Goal: Task Accomplishment & Management: Use online tool/utility

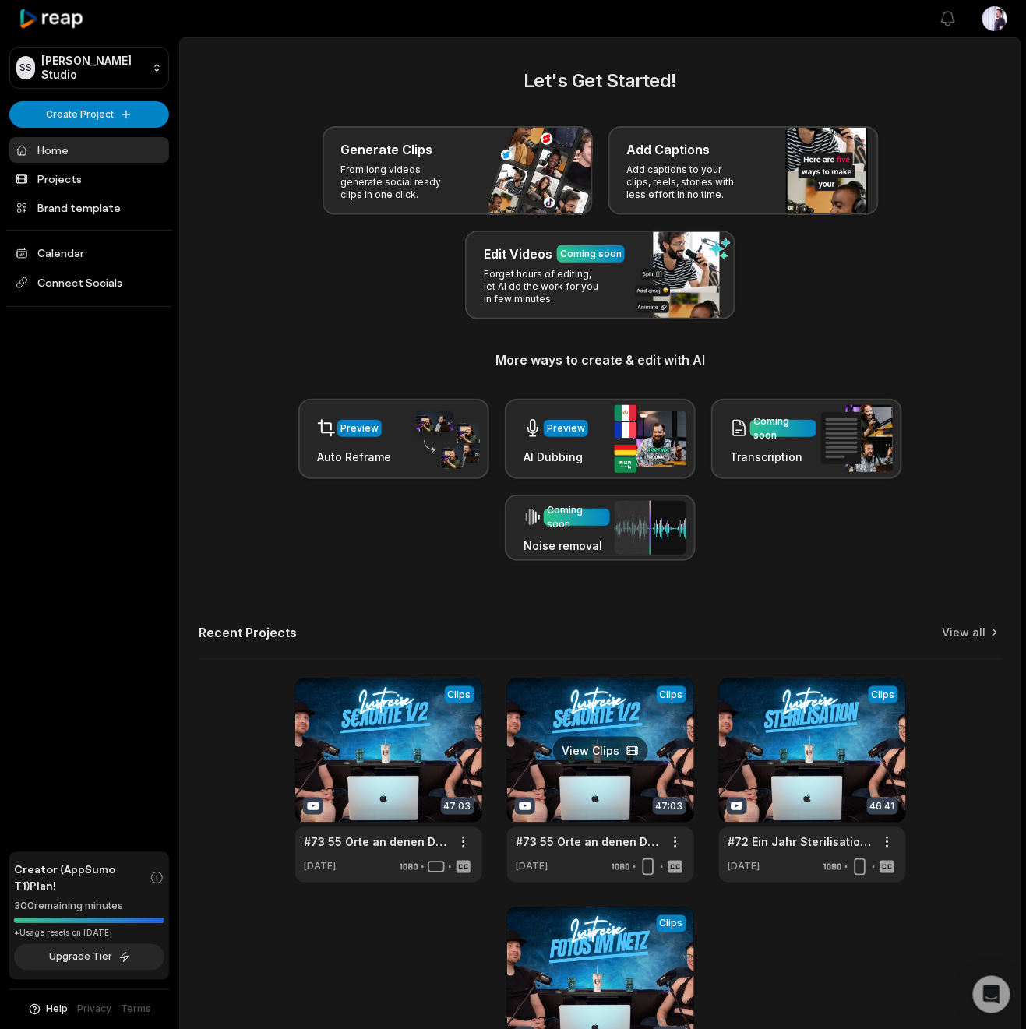
click at [613, 708] on link at bounding box center [600, 781] width 187 height 204
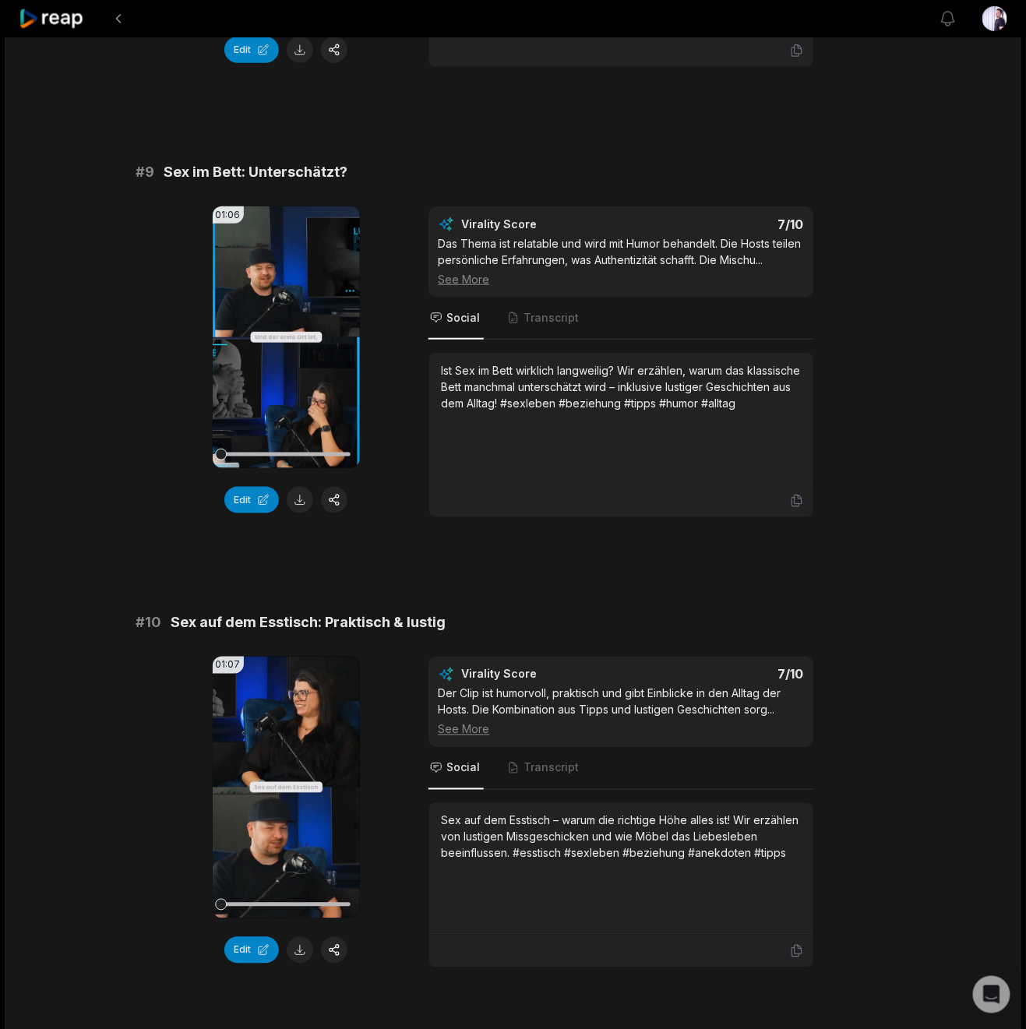
scroll to position [3736, 0]
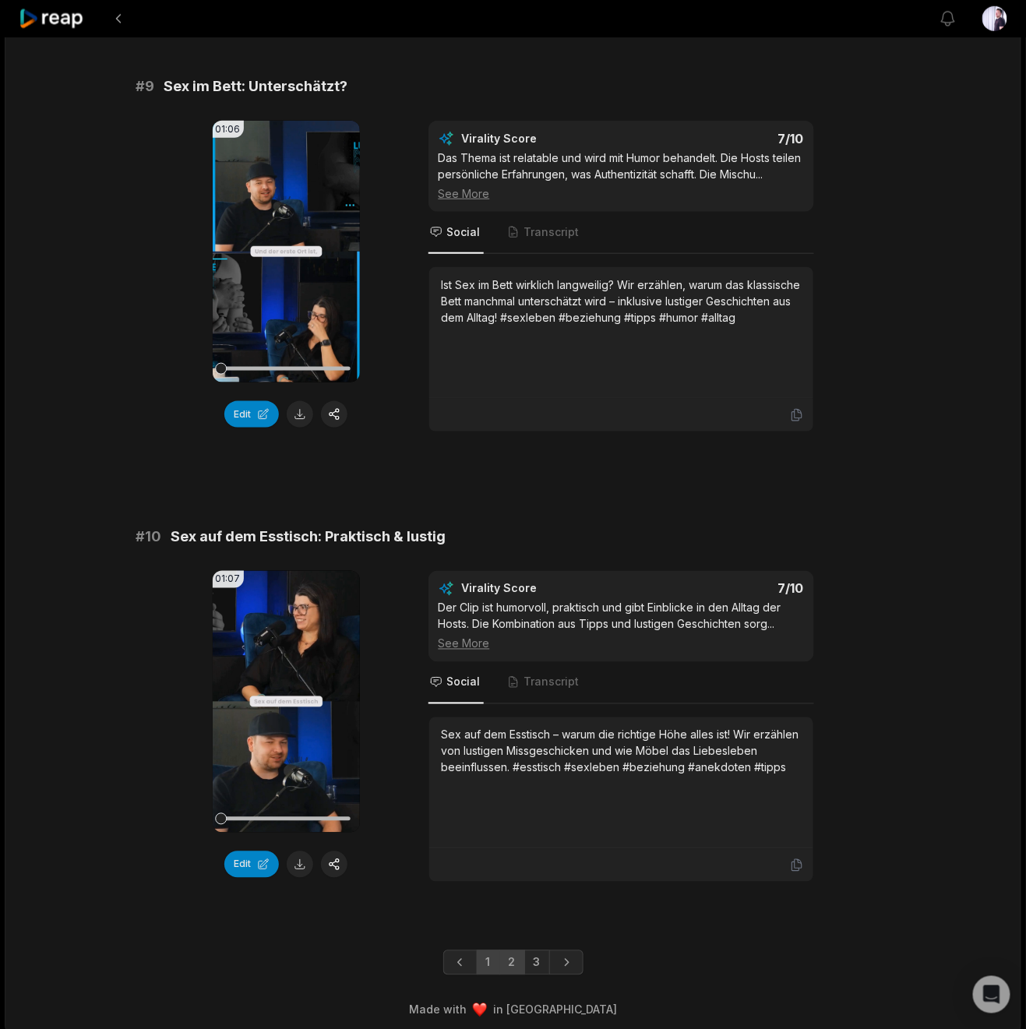
click at [506, 954] on link "2" at bounding box center [512, 962] width 26 height 25
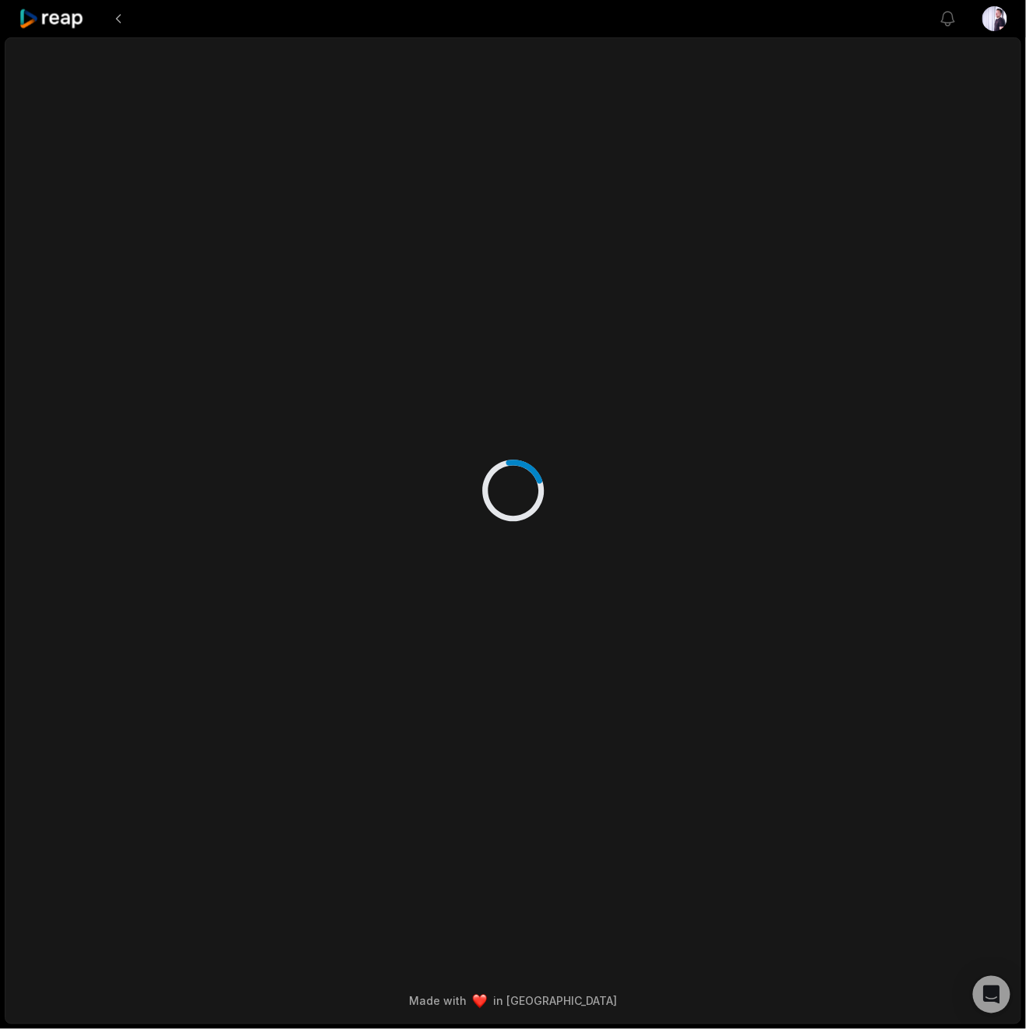
scroll to position [0, 0]
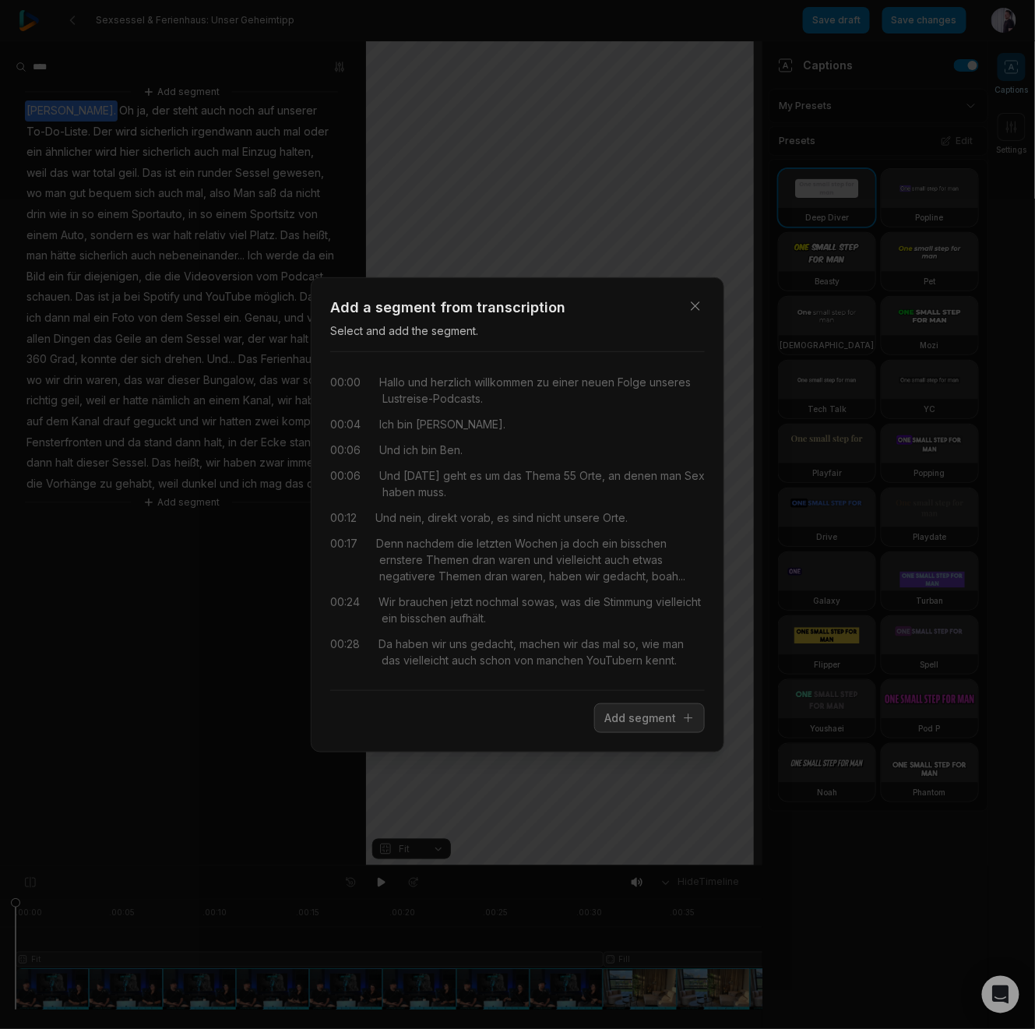
scroll to position [5944, 0]
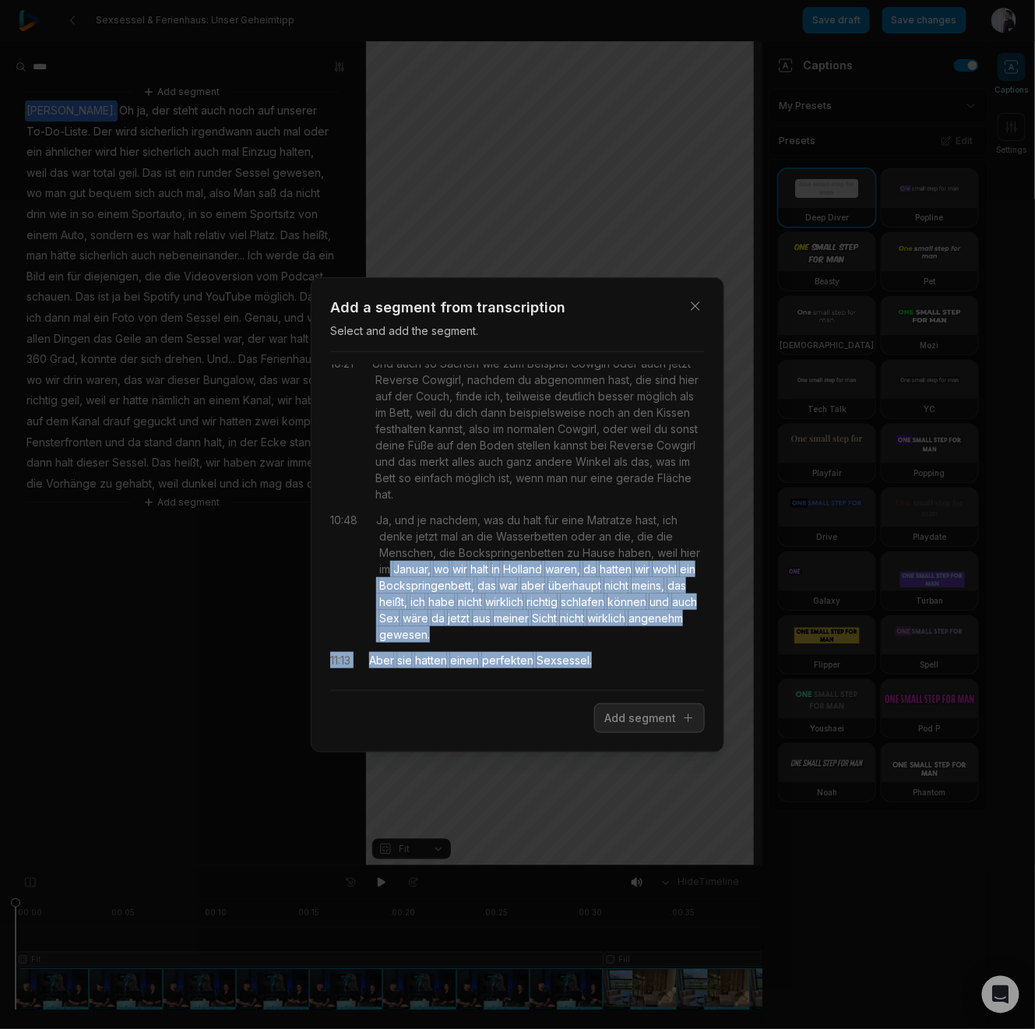
drag, startPoint x: 412, startPoint y: 570, endPoint x: 603, endPoint y: 662, distance: 212.2
click at [603, 662] on div "00:00 Hallo und herzlich willkommen zu einer neuen Folge unseres Lustreise-Podc…" at bounding box center [517, 521] width 375 height 313
click at [667, 722] on button "Add segment" at bounding box center [649, 719] width 111 height 30
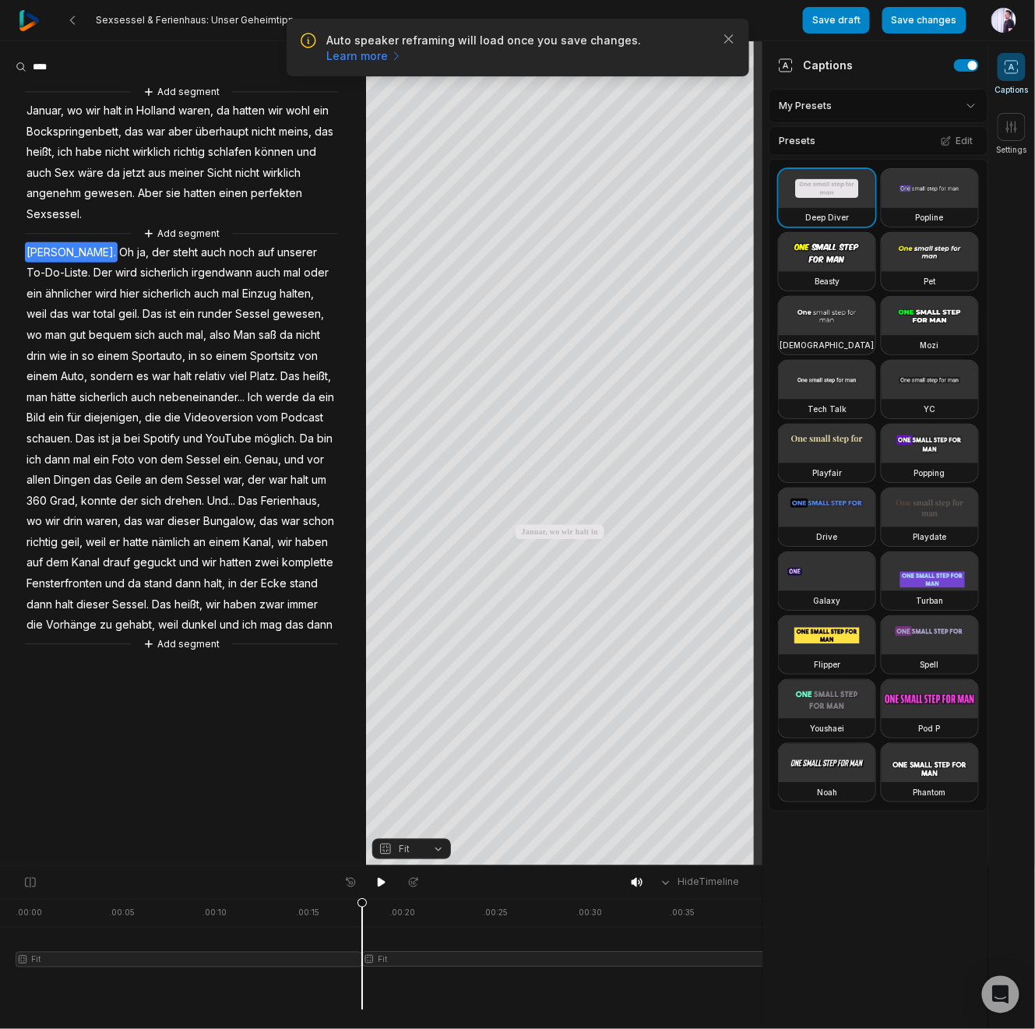
scroll to position [0, 0]
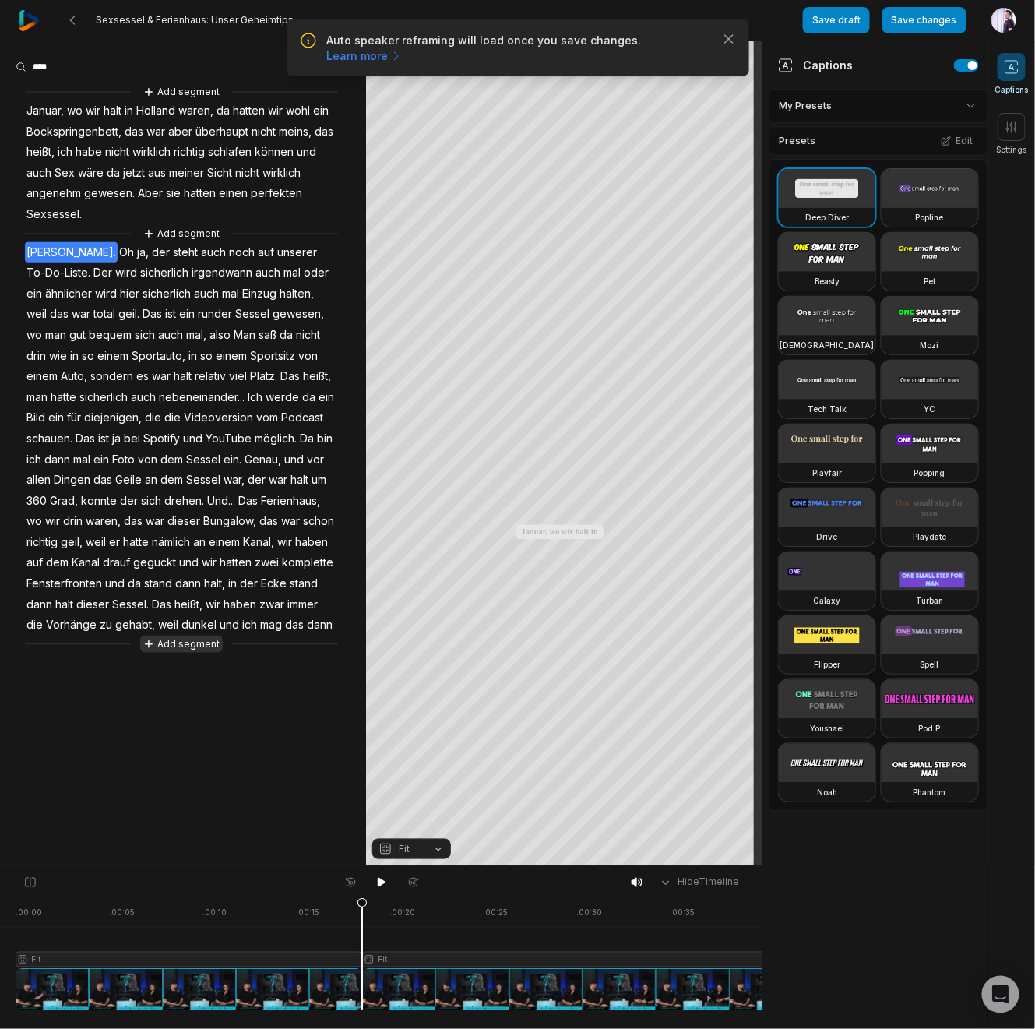
click at [196, 648] on button "Add segment" at bounding box center [181, 644] width 83 height 17
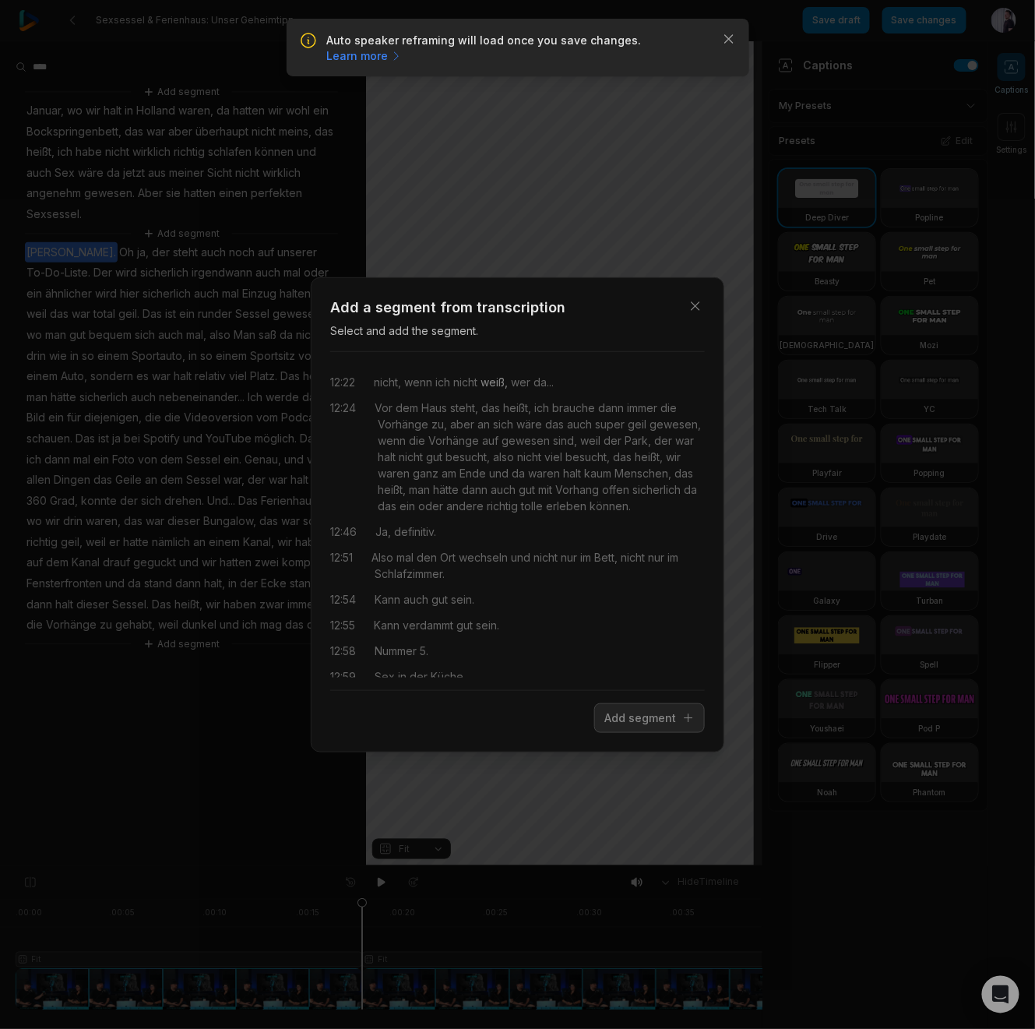
click at [510, 379] on div "nicht, wenn ich nicht weiß, wer da..." at bounding box center [464, 382] width 180 height 16
drag, startPoint x: 383, startPoint y: 382, endPoint x: 559, endPoint y: 377, distance: 175.4
click at [554, 377] on div "nicht, wenn ich nicht weiß, wer da..." at bounding box center [464, 382] width 180 height 16
drag, startPoint x: 383, startPoint y: 411, endPoint x: 468, endPoint y: 409, distance: 85.0
click at [468, 409] on div "Vor dem Haus steht, das heißt, ich brauche dann immer die Vorhänge zu, aber an …" at bounding box center [540, 457] width 330 height 115
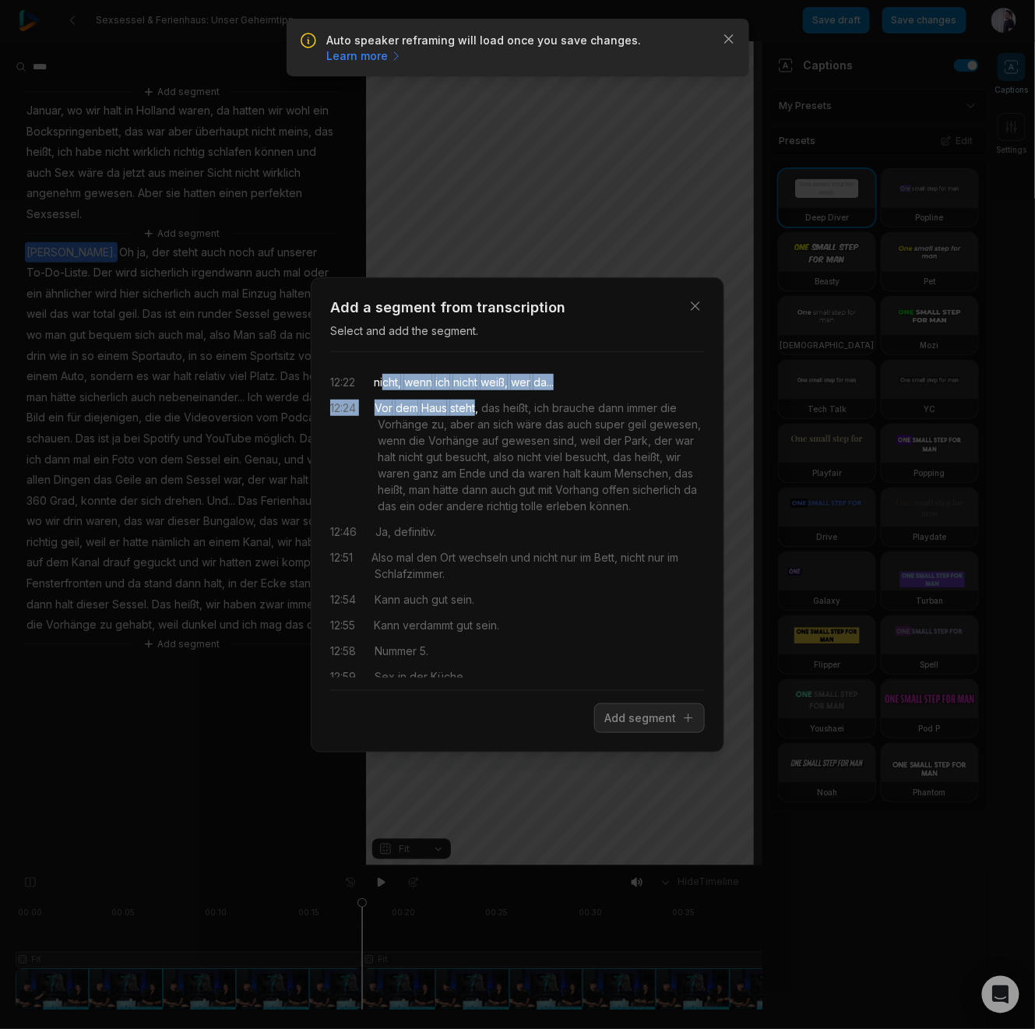
drag, startPoint x: 388, startPoint y: 382, endPoint x: 478, endPoint y: 407, distance: 93.7
click at [478, 407] on div "12:22 nicht, wenn ich nicht weiß, wer da... 12:24 Vor dem Haus steht, das heißt…" at bounding box center [517, 521] width 375 height 313
click at [629, 722] on button "Add segment" at bounding box center [649, 719] width 111 height 30
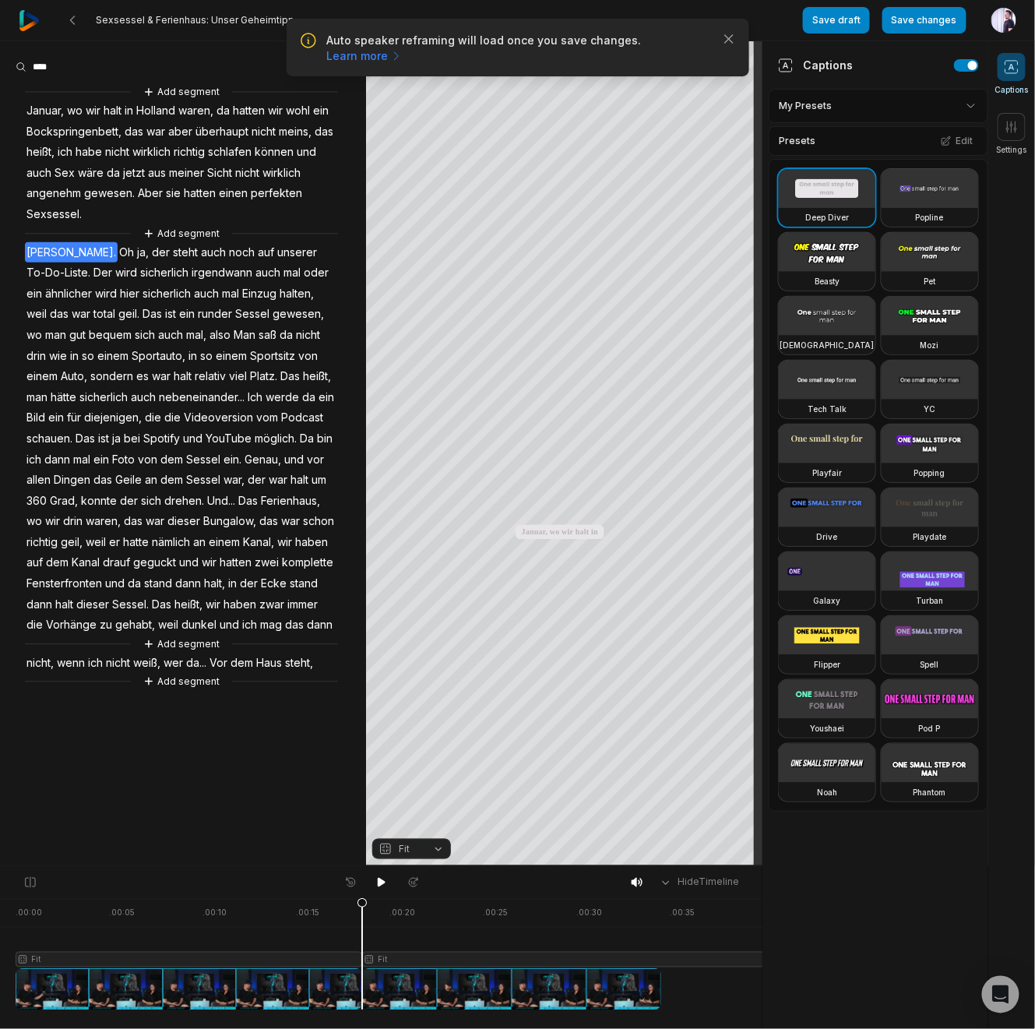
click at [136, 159] on span "wirklich" at bounding box center [151, 152] width 41 height 21
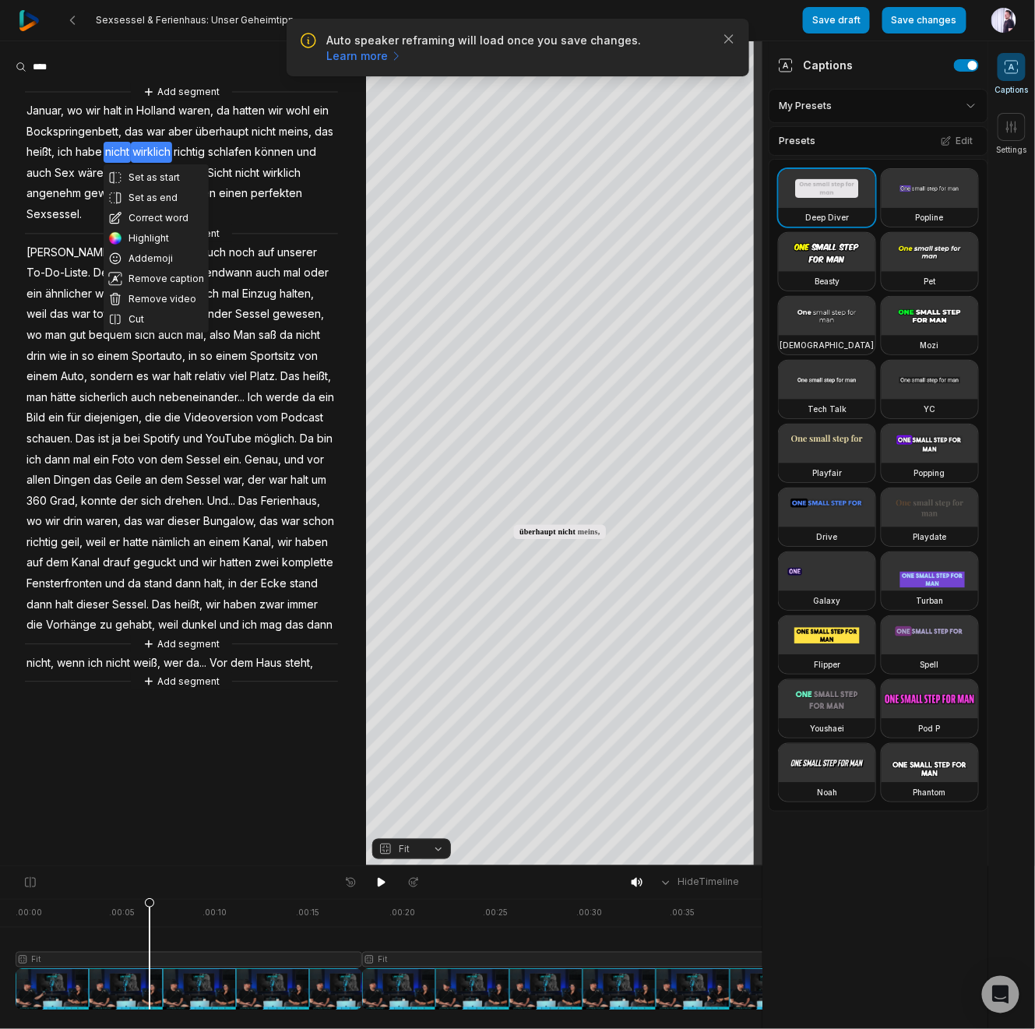
click at [150, 964] on div at bounding box center [847, 954] width 1662 height 111
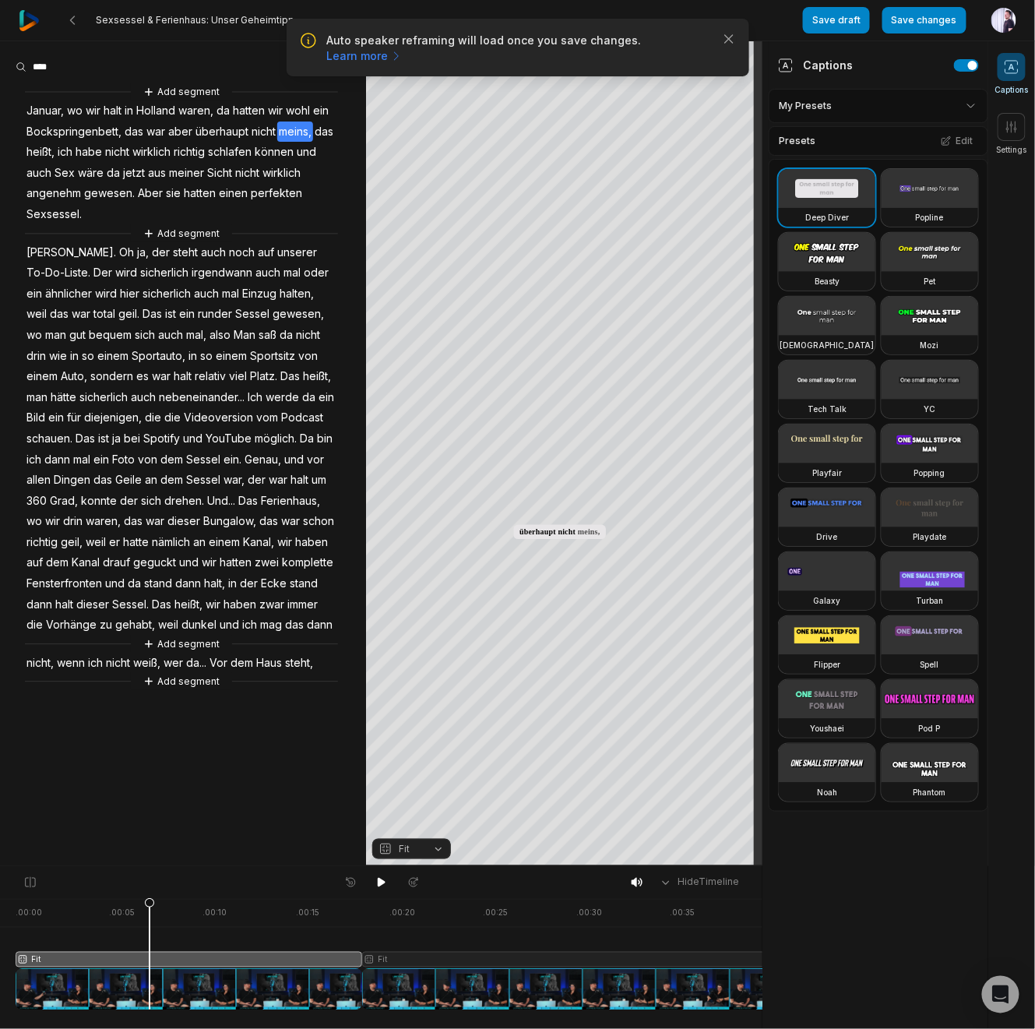
click at [417, 847] on span "Fit" at bounding box center [399, 849] width 41 height 14
click at [433, 849] on button "Fit" at bounding box center [411, 849] width 79 height 20
click at [438, 848] on button "Fit" at bounding box center [411, 849] width 79 height 20
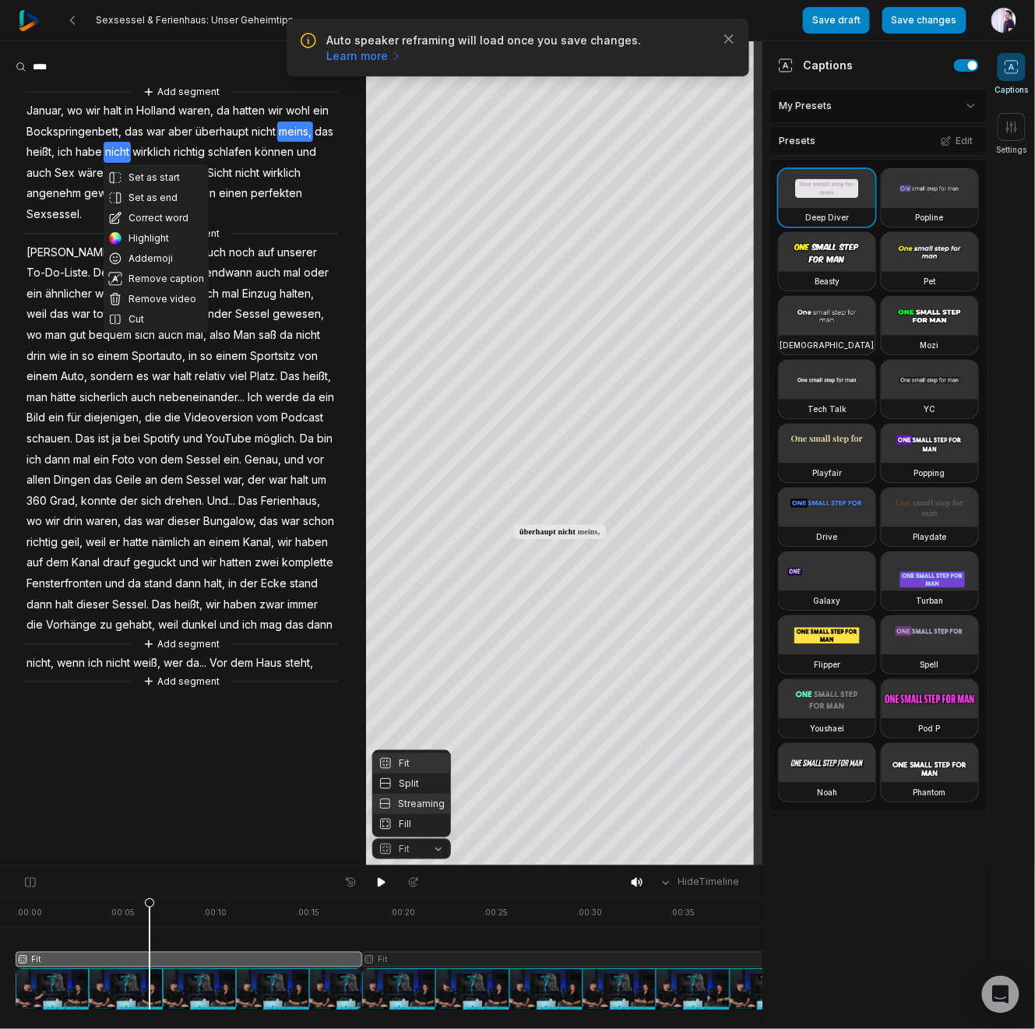
click at [413, 809] on div "Streaming" at bounding box center [411, 804] width 79 height 20
